Goal: Transaction & Acquisition: Obtain resource

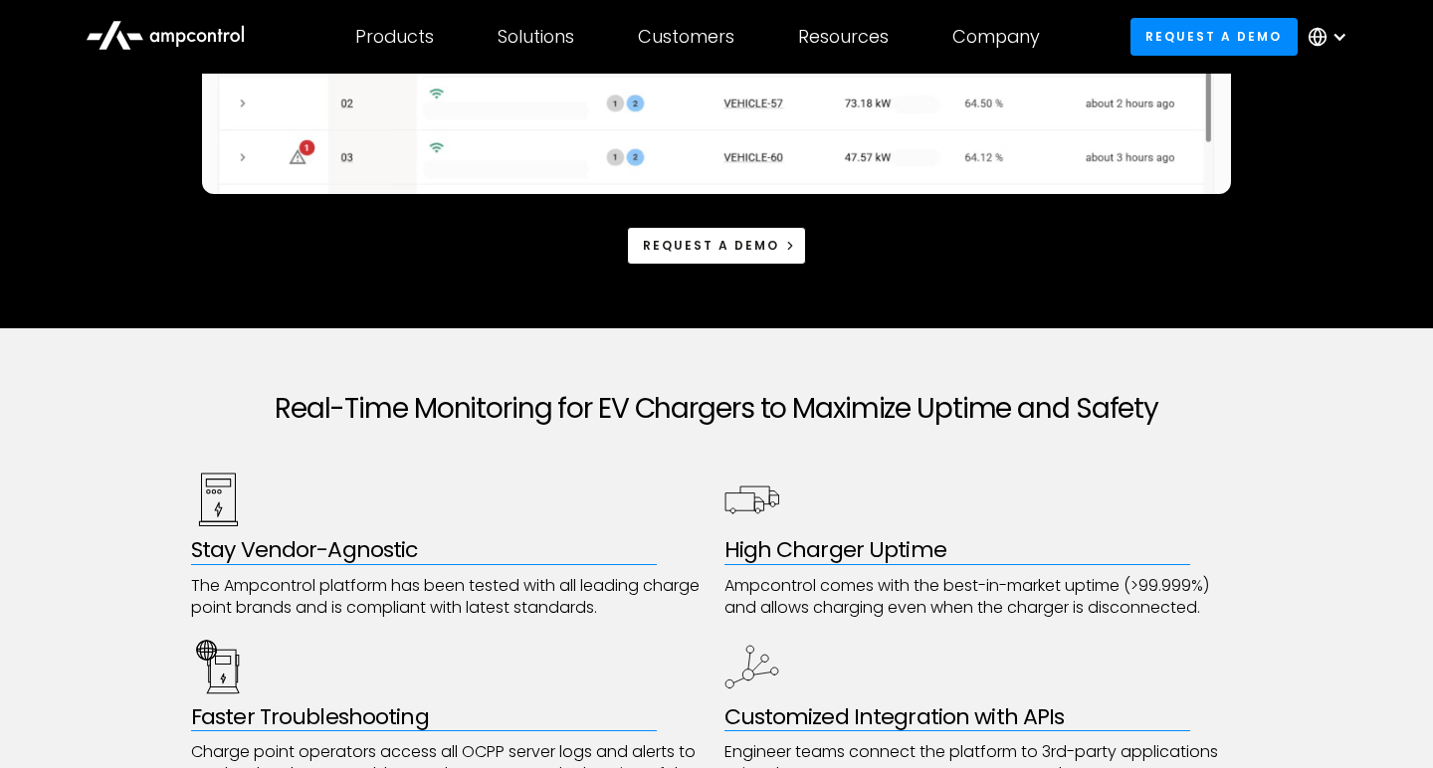
scroll to position [860, 0]
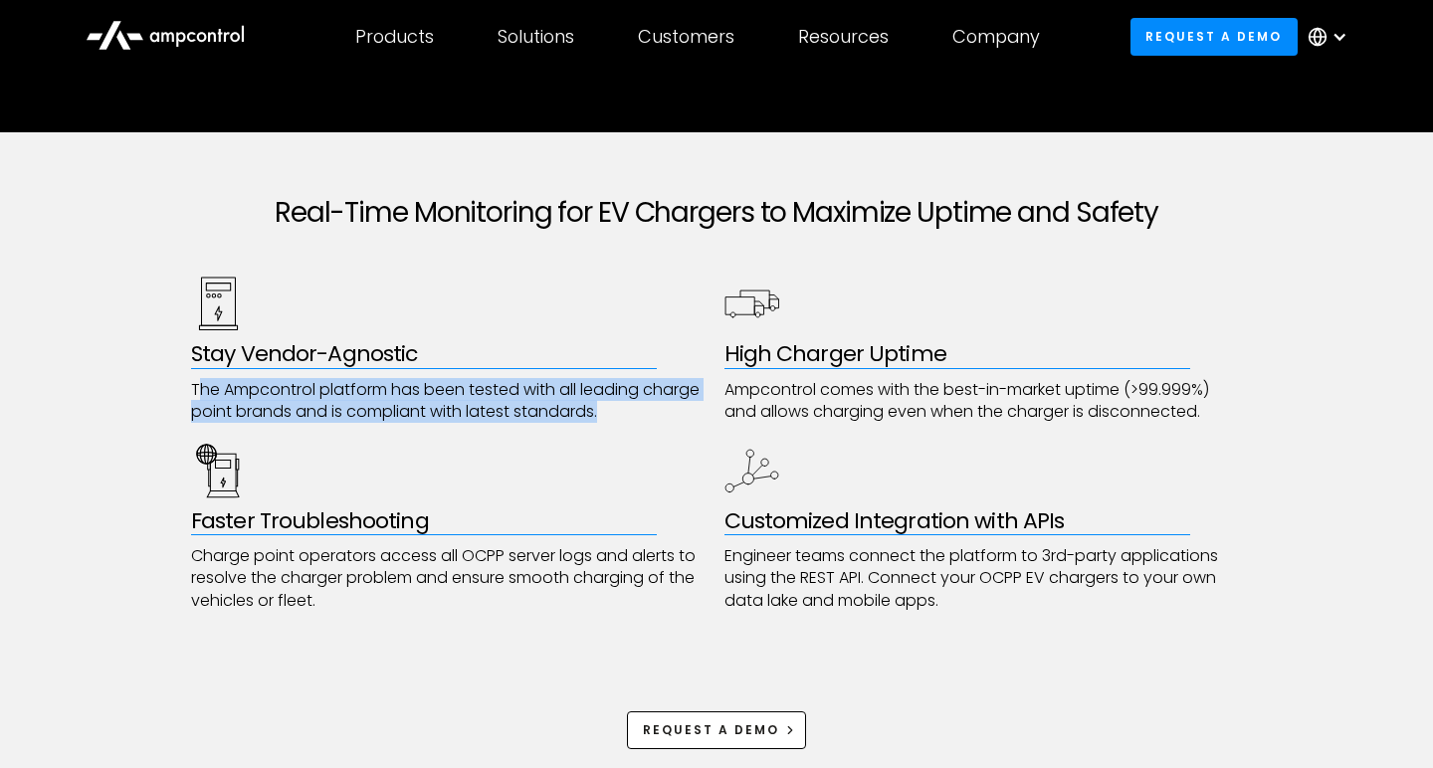
drag, startPoint x: 200, startPoint y: 382, endPoint x: 559, endPoint y: 421, distance: 361.2
click at [559, 421] on p "The Ampcontrol platform has been tested with all leading charge point brands an…" at bounding box center [450, 401] width 518 height 45
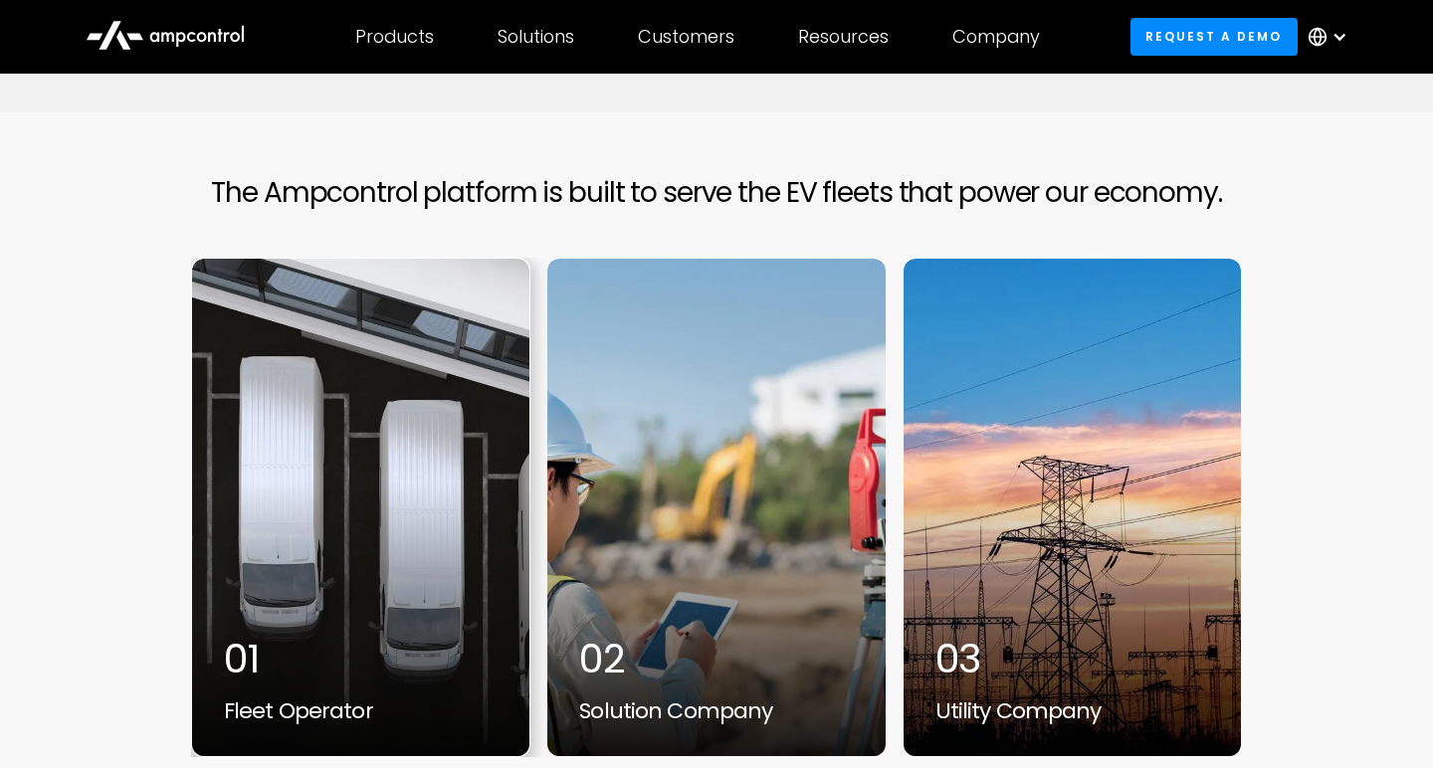
scroll to position [6005, 0]
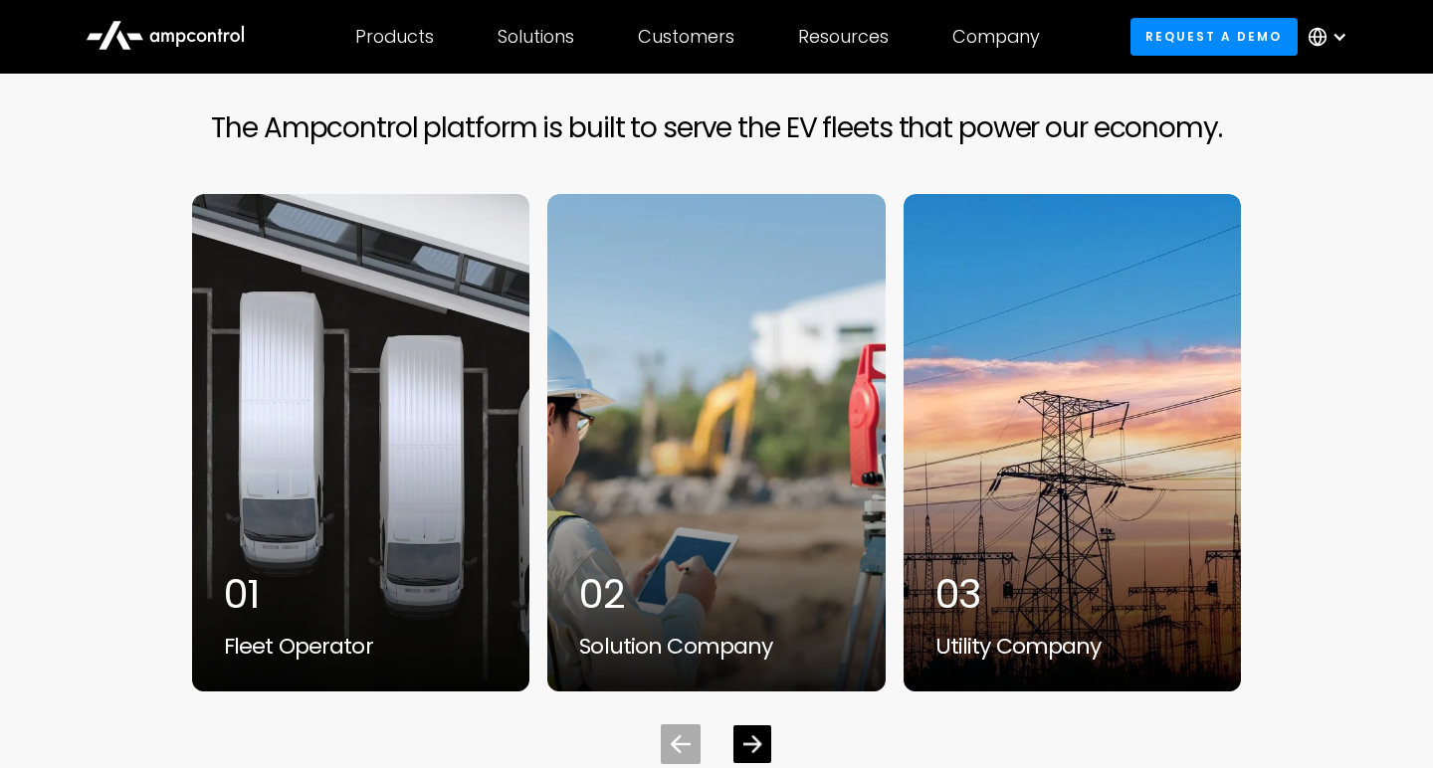
click at [757, 735] on icon "Next slide" at bounding box center [752, 744] width 19 height 19
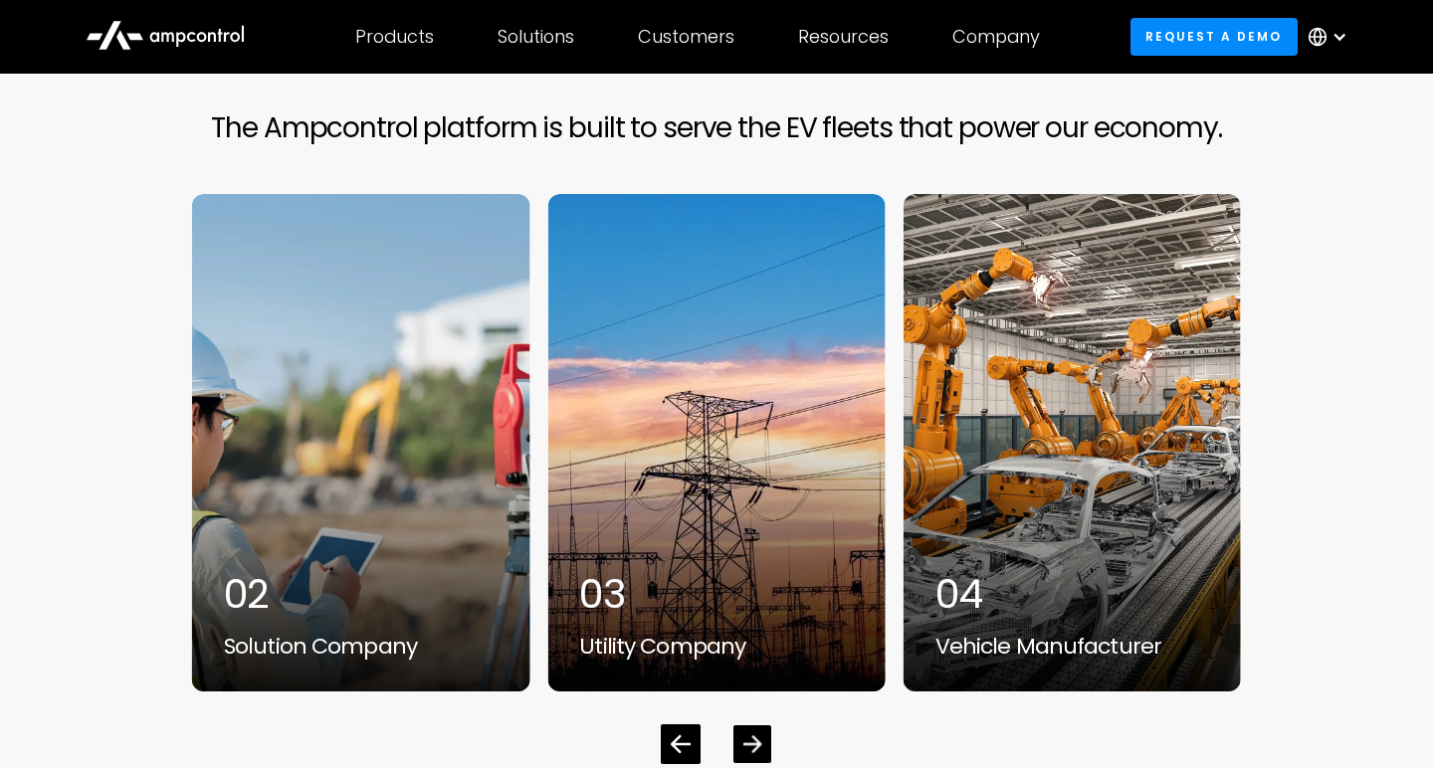
click at [746, 735] on icon "Next slide" at bounding box center [752, 744] width 19 height 19
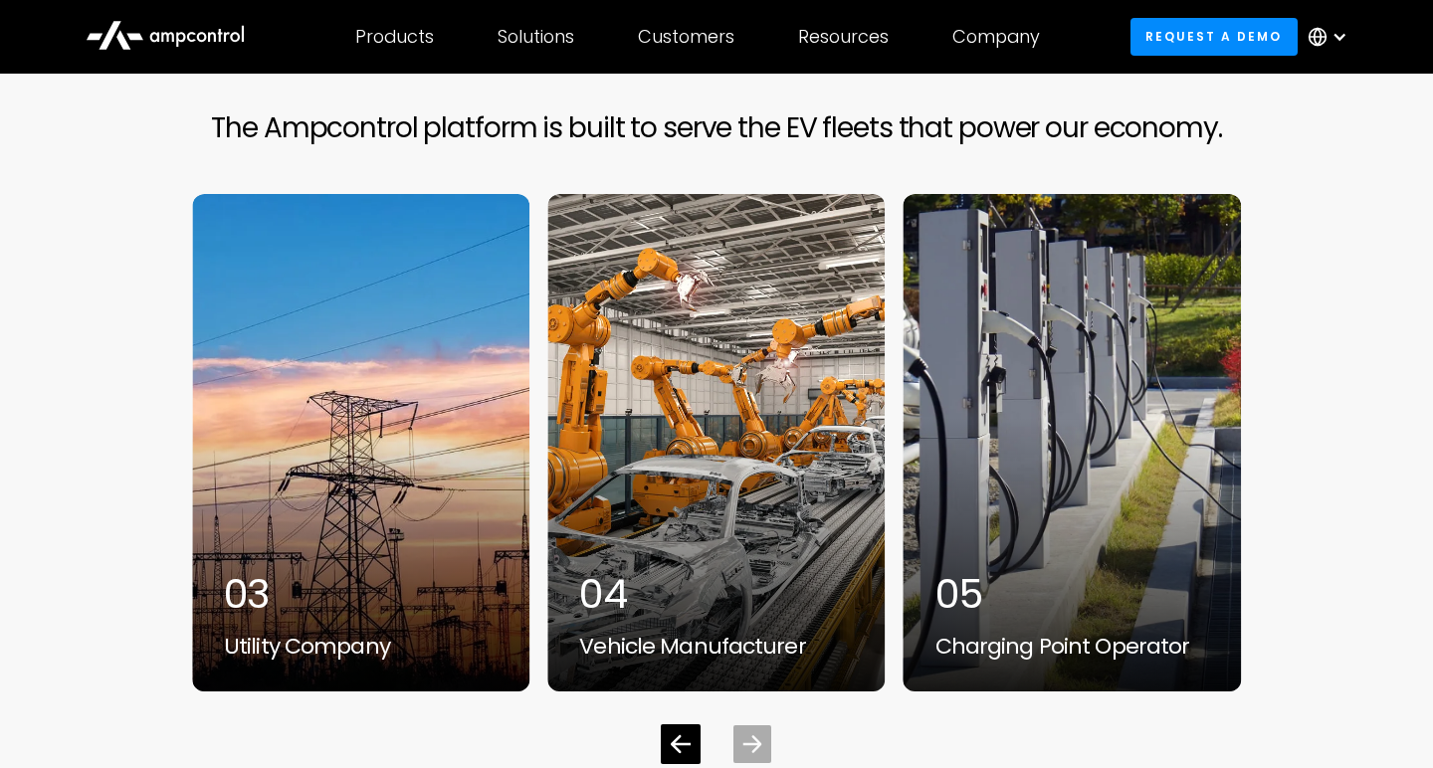
click at [746, 735] on icon "Next slide" at bounding box center [752, 744] width 19 height 19
click at [1038, 570] on div "05" at bounding box center [1072, 594] width 274 height 48
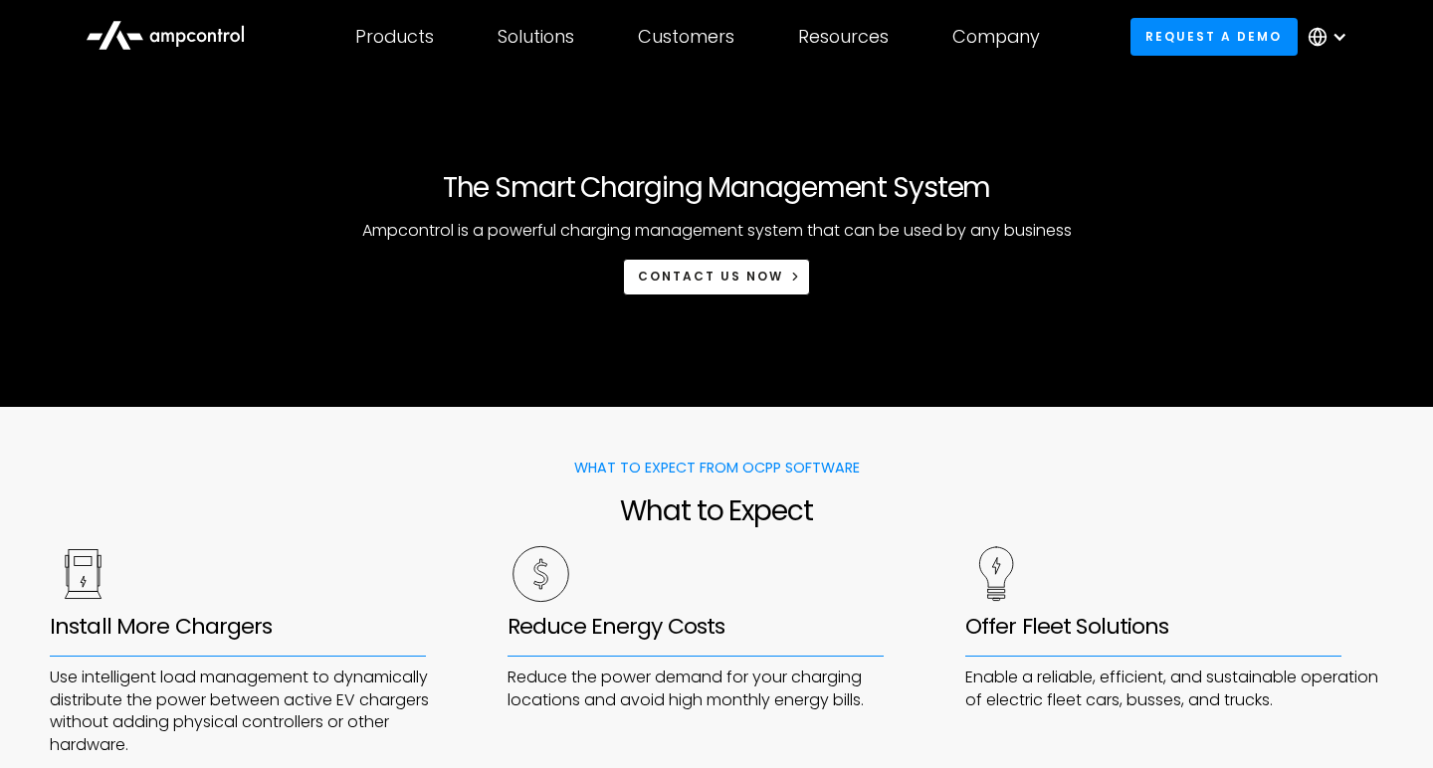
scroll to position [814, 0]
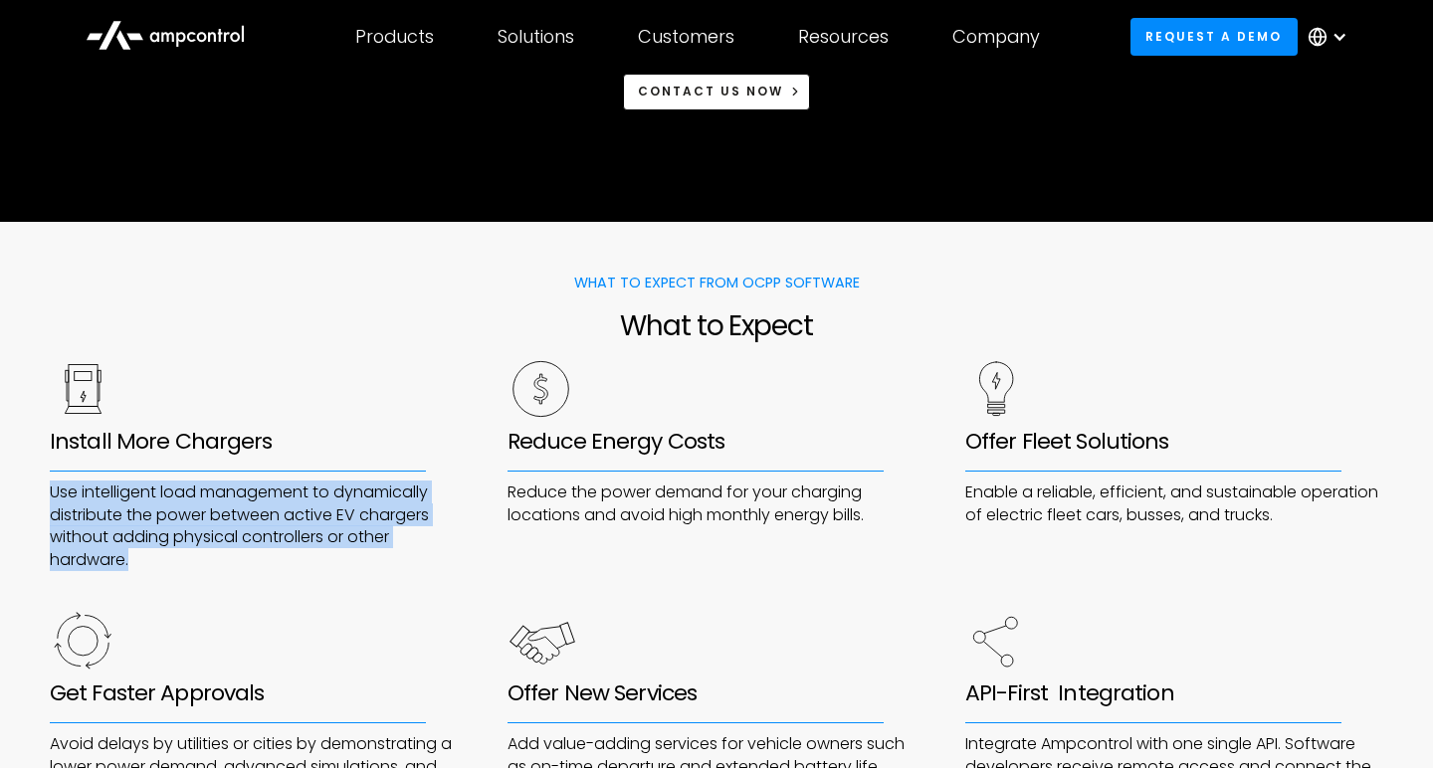
drag, startPoint x: 52, startPoint y: 492, endPoint x: 49, endPoint y: 570, distance: 77.7
click at [50, 572] on div "Install More Chargers Use intelligent load management to dynamically distribute…" at bounding box center [716, 591] width 1333 height 464
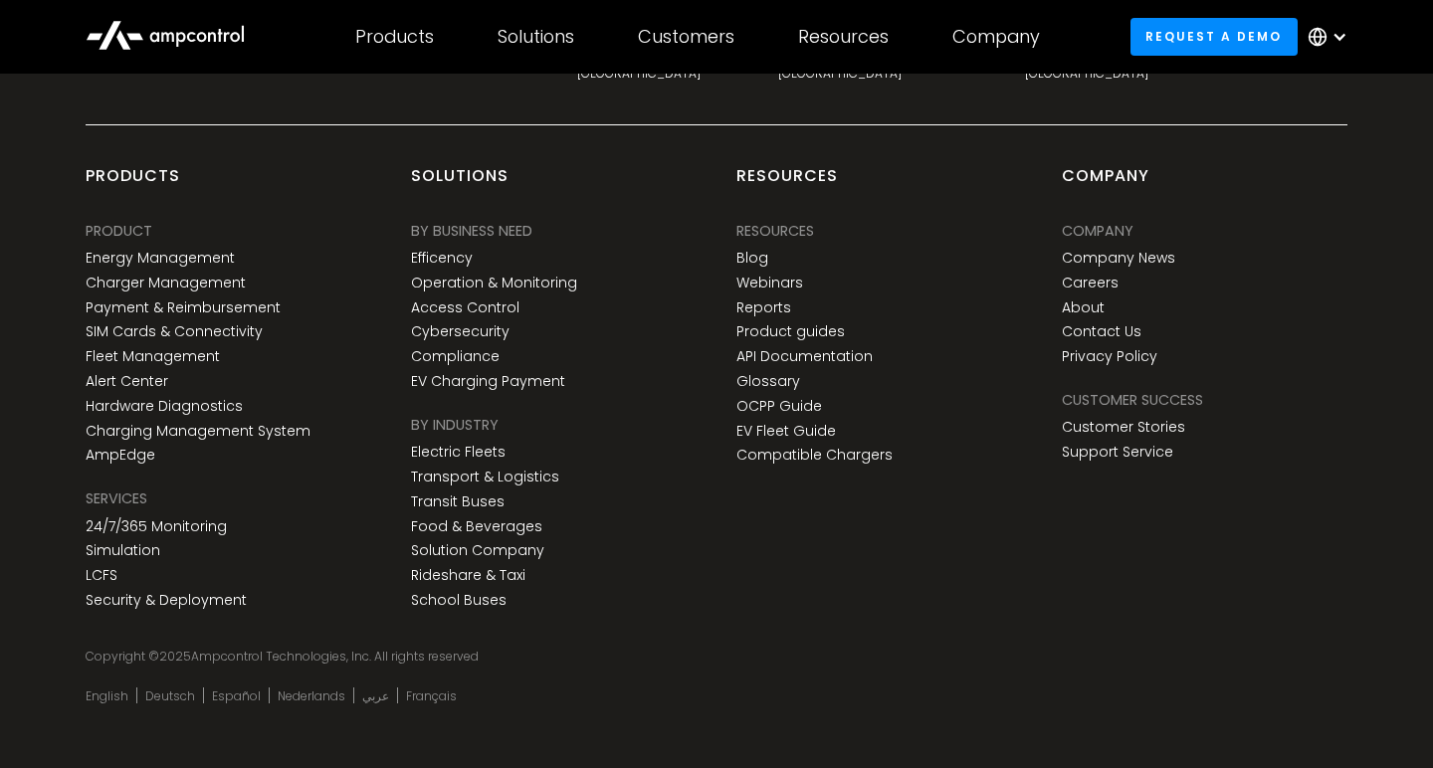
scroll to position [6880, 0]
click at [1107, 324] on link "Contact Us" at bounding box center [1102, 332] width 80 height 17
click at [1219, 39] on link "Request a demo" at bounding box center [1213, 36] width 167 height 37
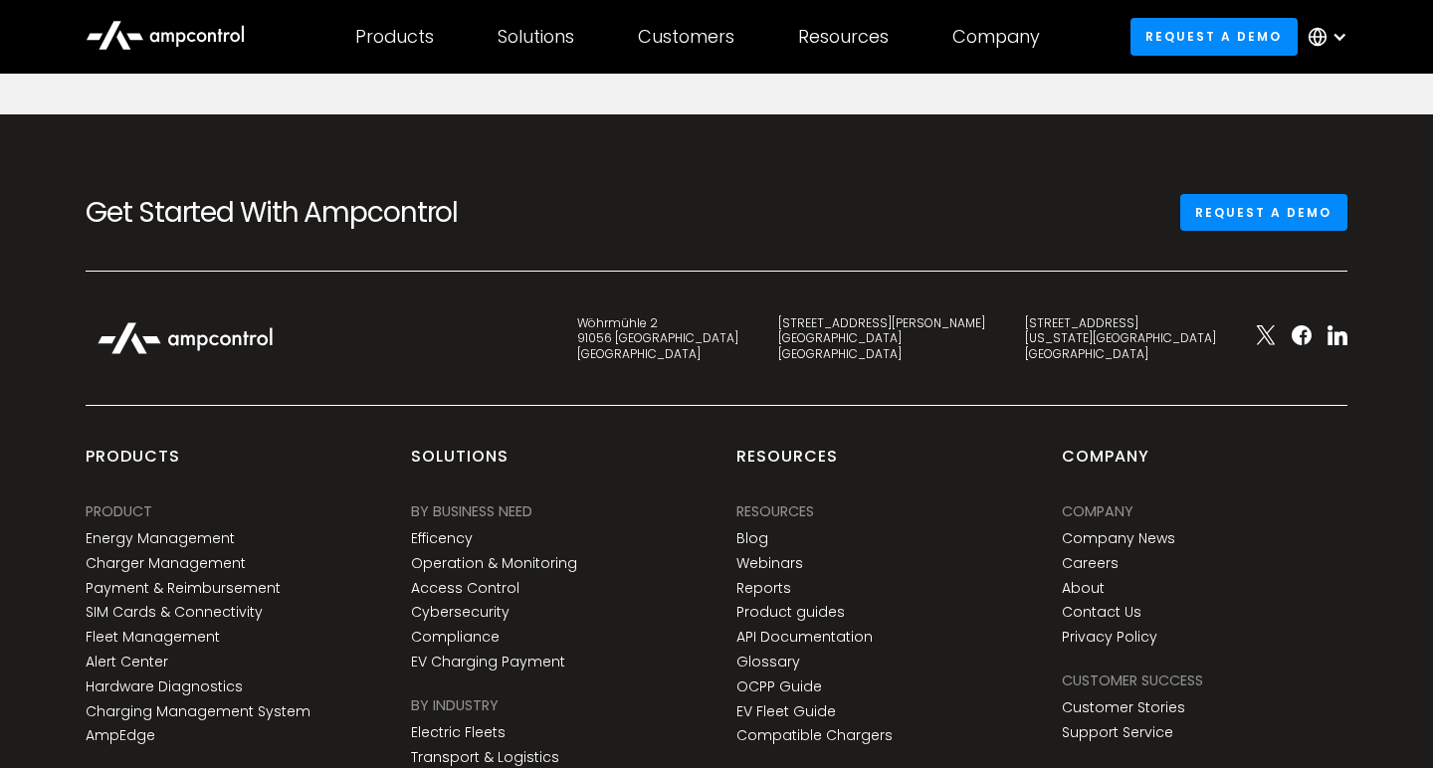
scroll to position [1228, 0]
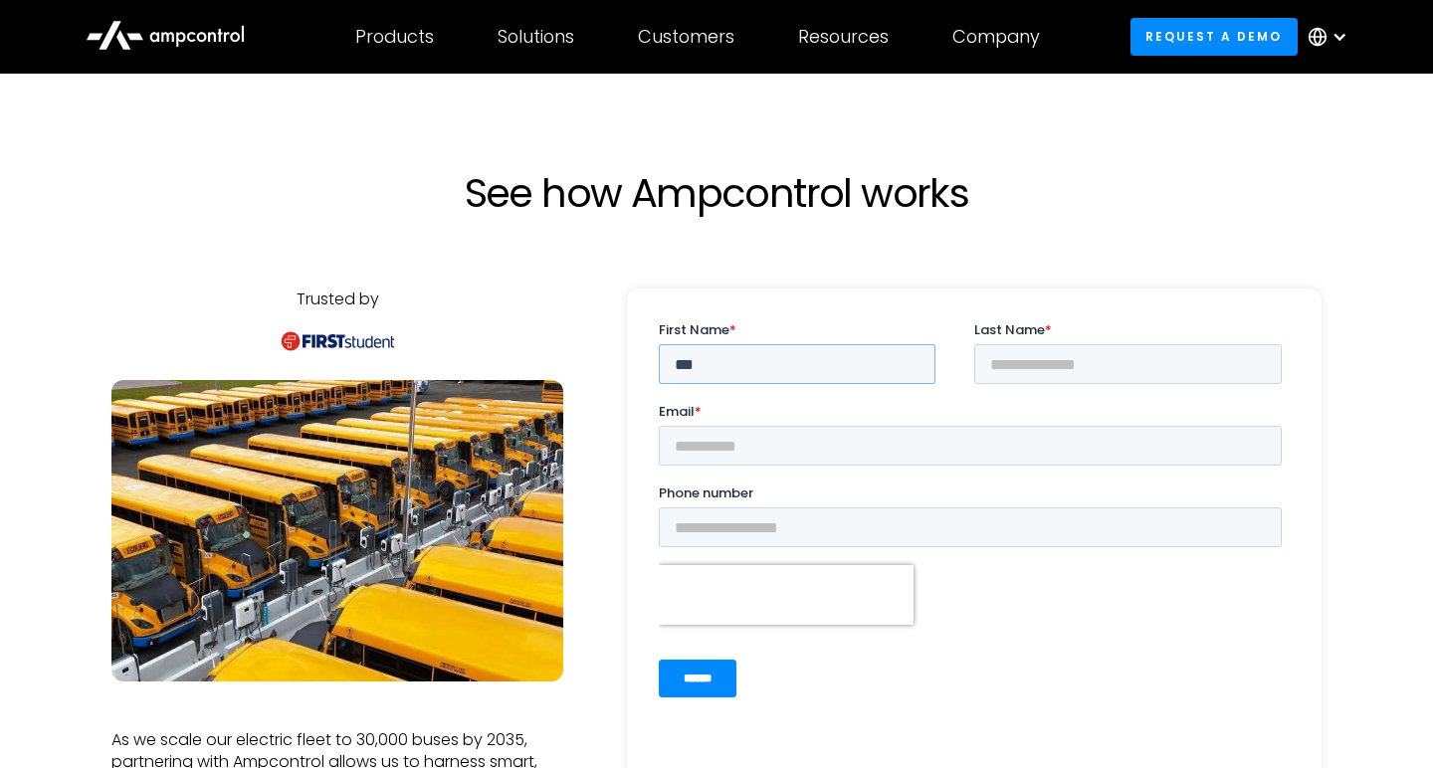
type input "**"
type input "*****"
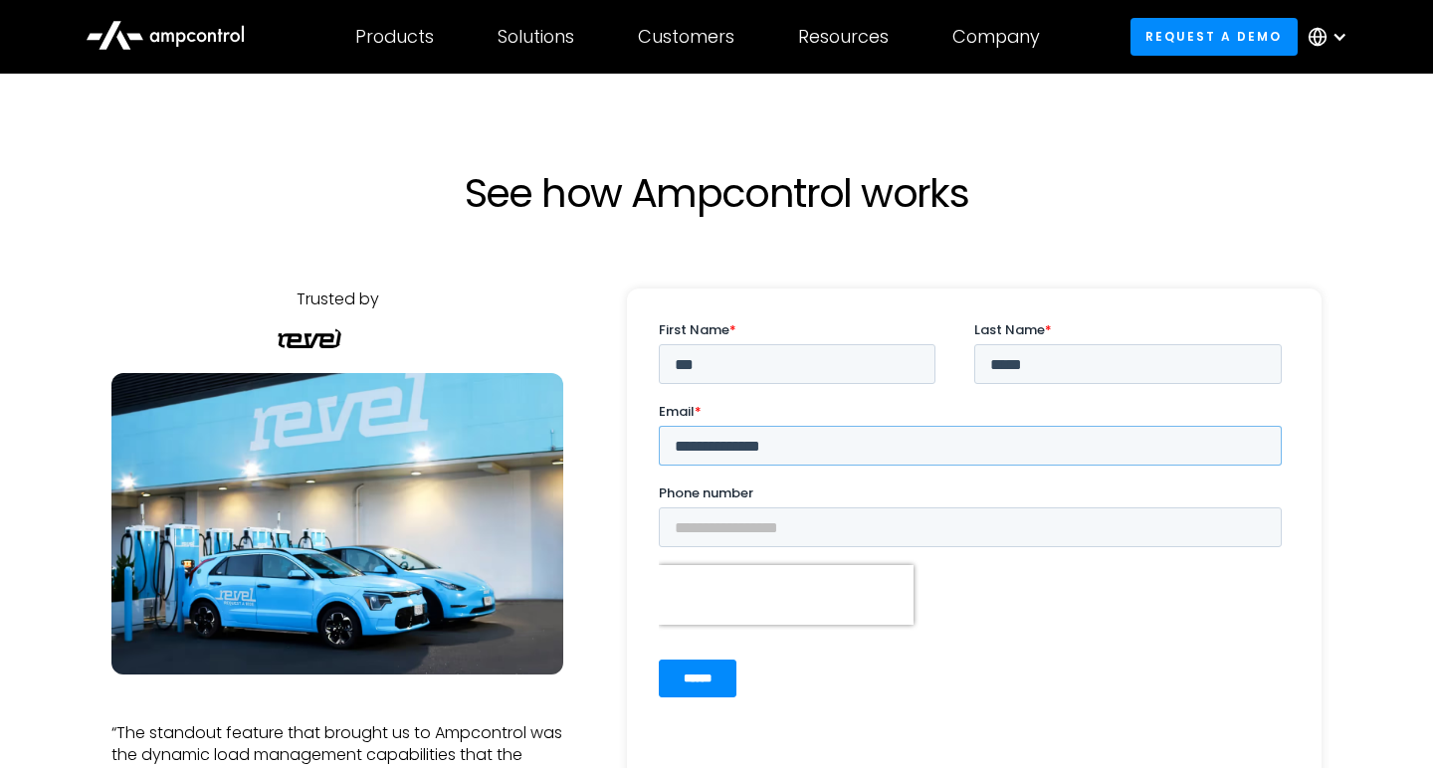
type input "**********"
click at [707, 680] on input "******" at bounding box center [698, 679] width 78 height 38
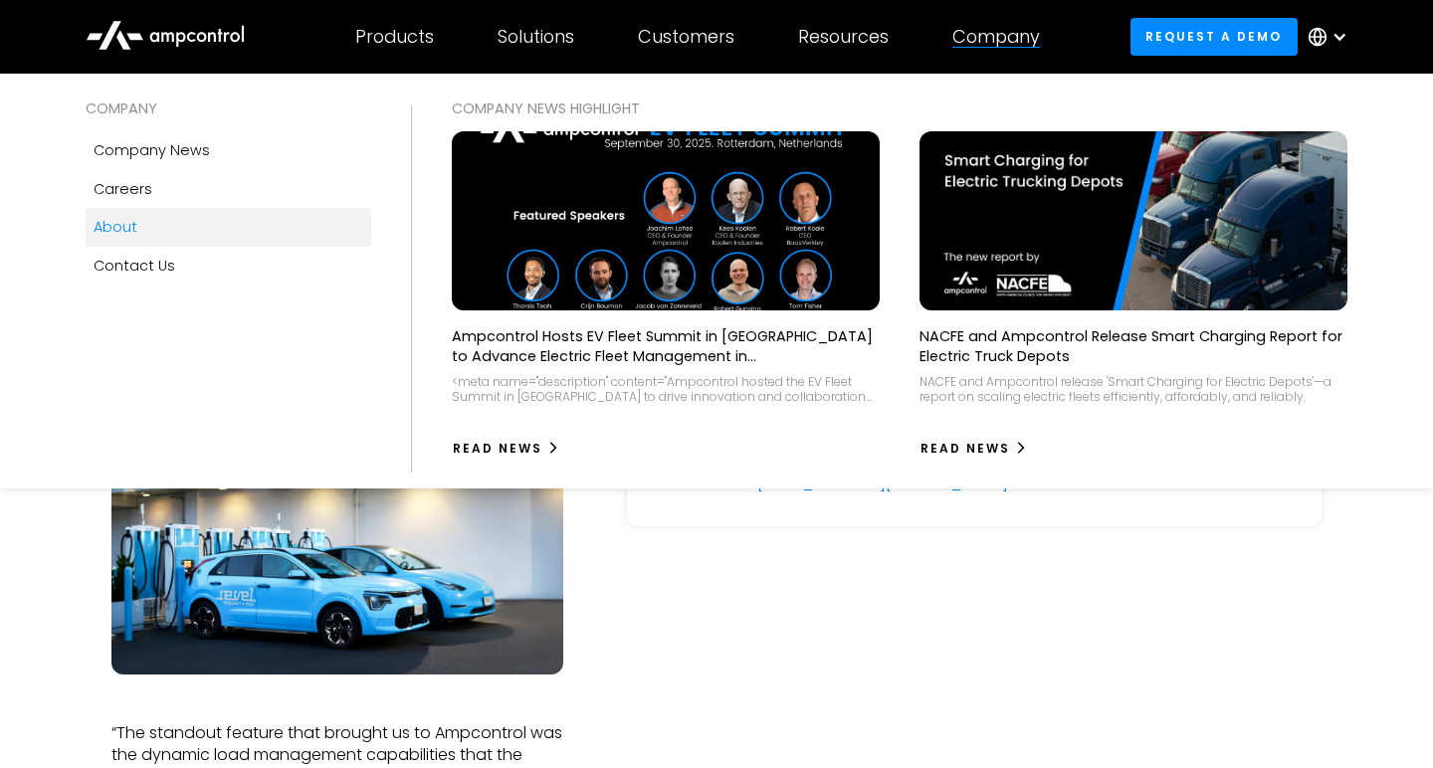
click at [136, 232] on div "About" at bounding box center [116, 227] width 44 height 22
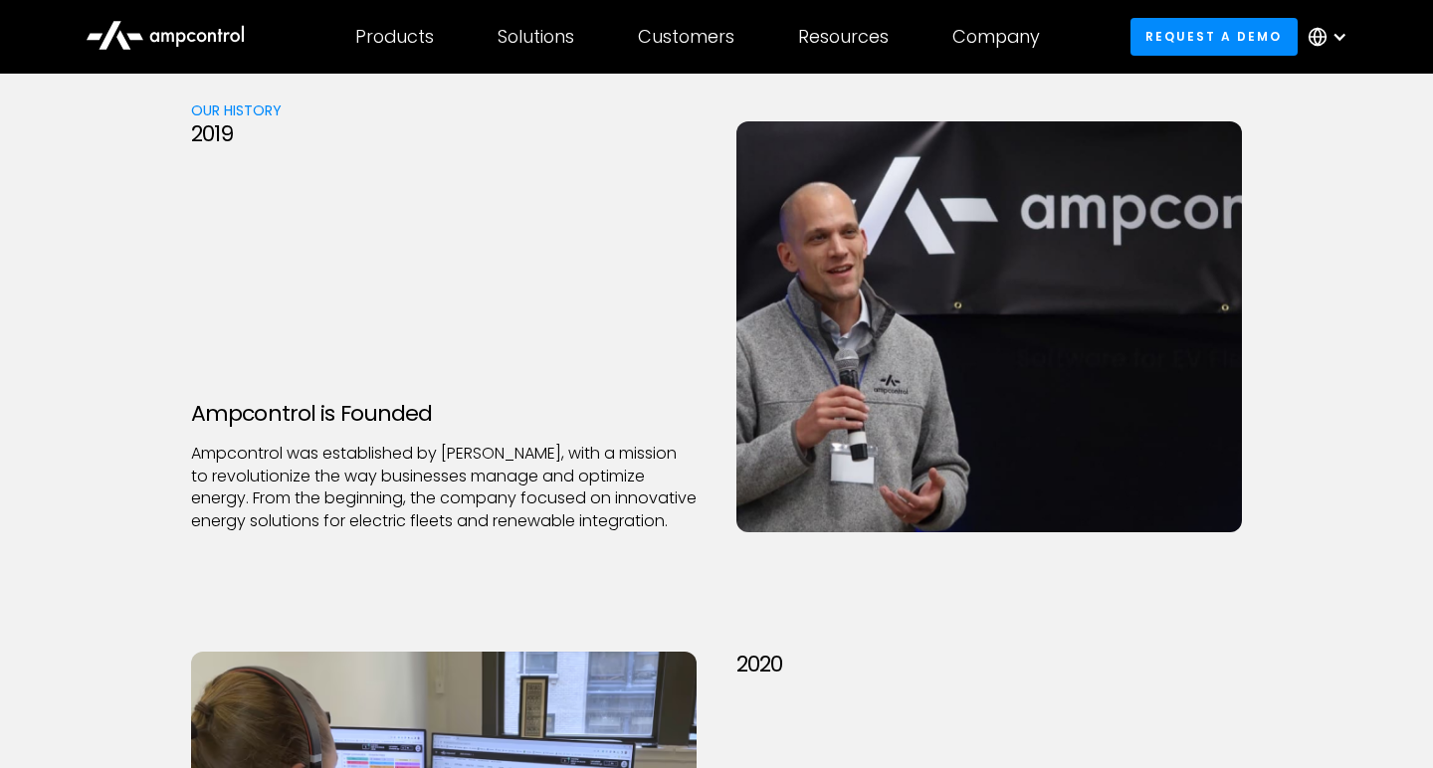
scroll to position [1991, 0]
